Goal: Contribute content

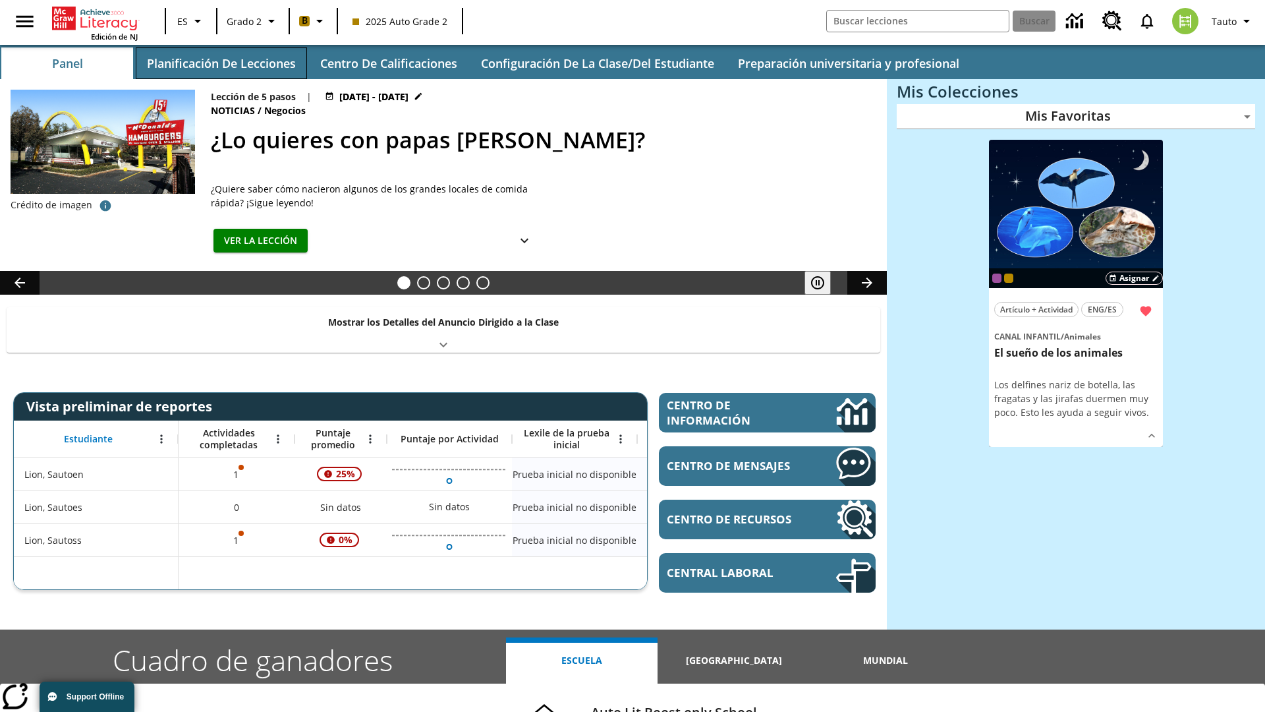
click at [221, 63] on button "Planificación de lecciones" at bounding box center [221, 63] width 171 height 32
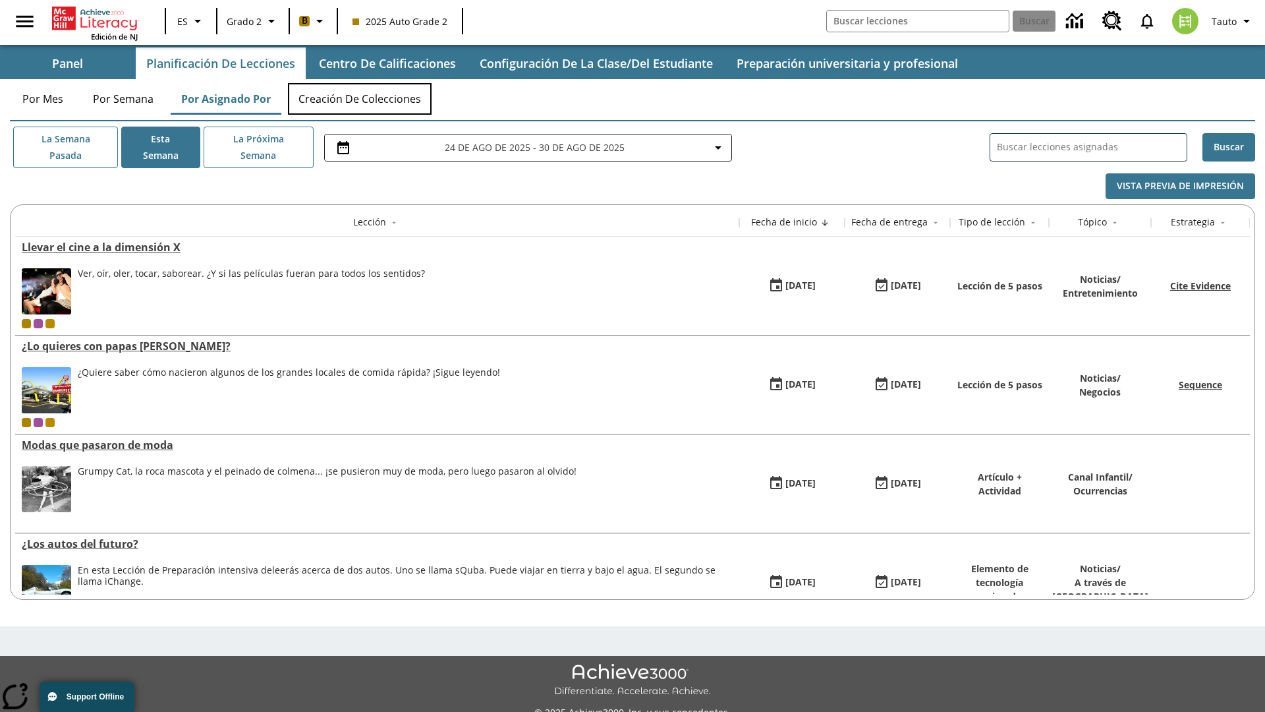
click at [360, 99] on button "Creación de colecciones" at bounding box center [360, 99] width 144 height 32
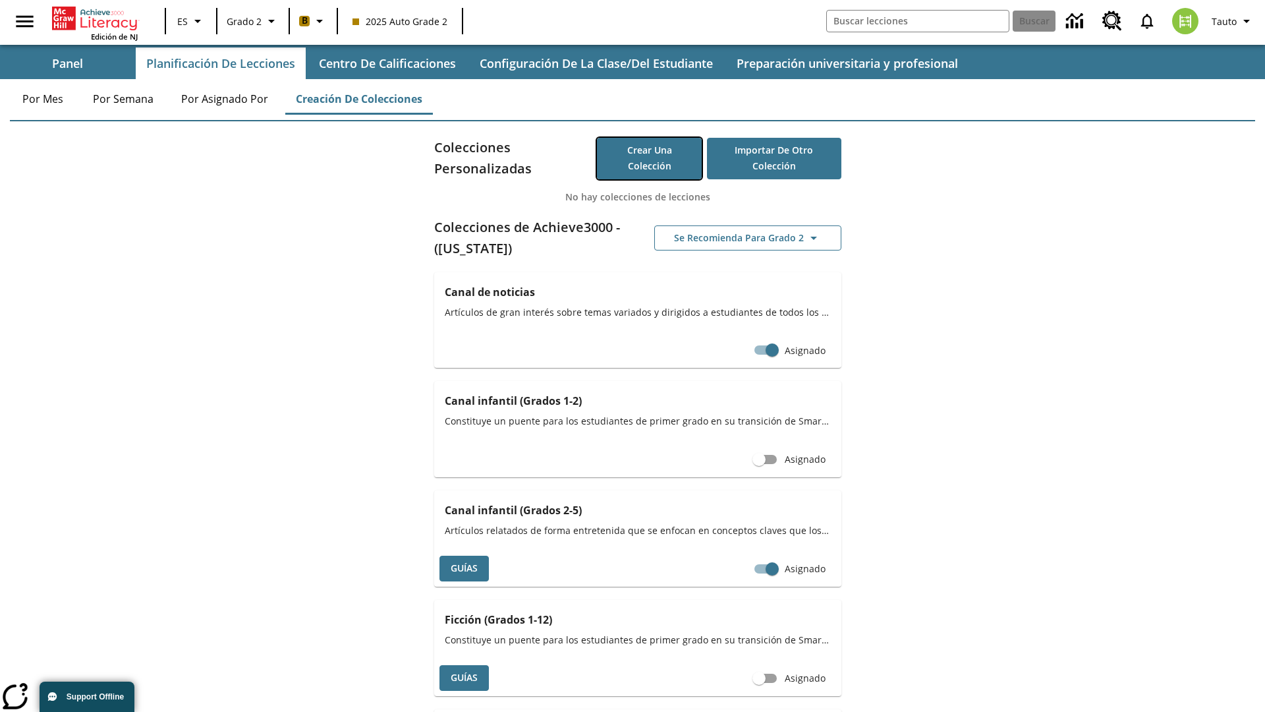
click at [649, 158] on button "Crear una colección" at bounding box center [649, 159] width 104 height 42
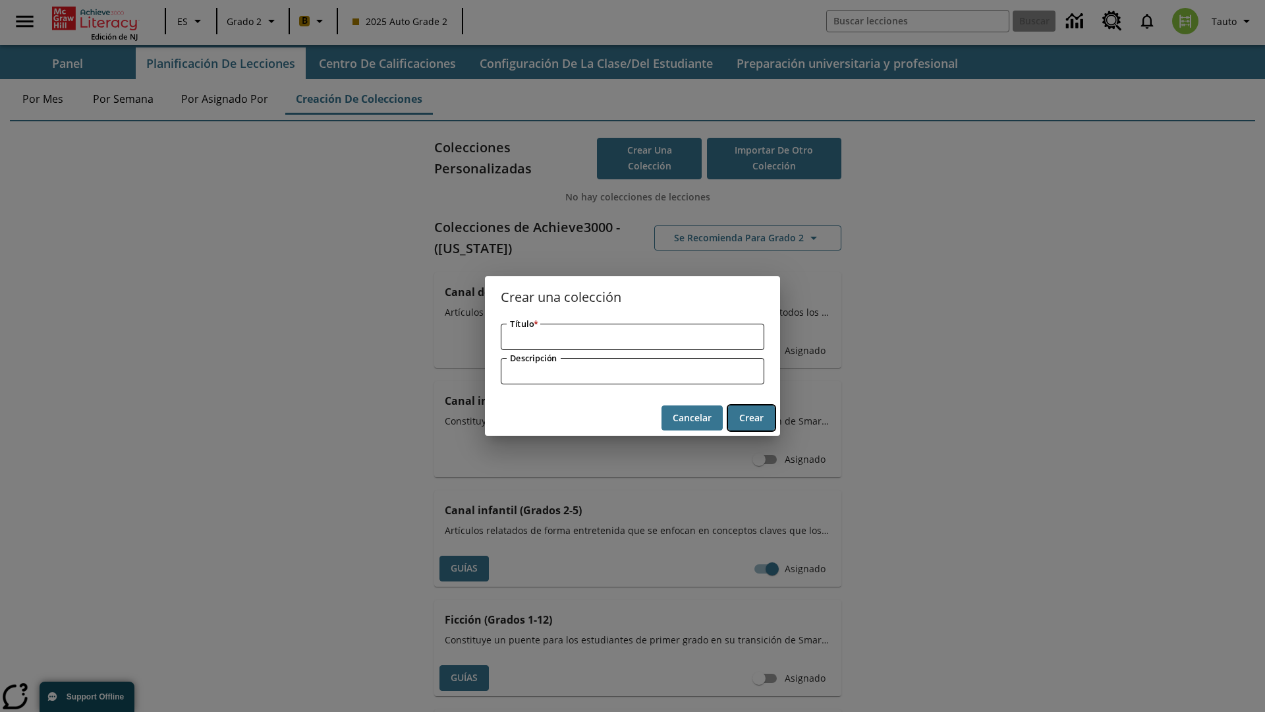
click at [751, 418] on button "Crear" at bounding box center [751, 418] width 47 height 26
type input "Handcrafted Cotton Ball"
type input "some collection description"
click at [751, 418] on button "Crear" at bounding box center [751, 418] width 47 height 26
